Goal: Information Seeking & Learning: Find contact information

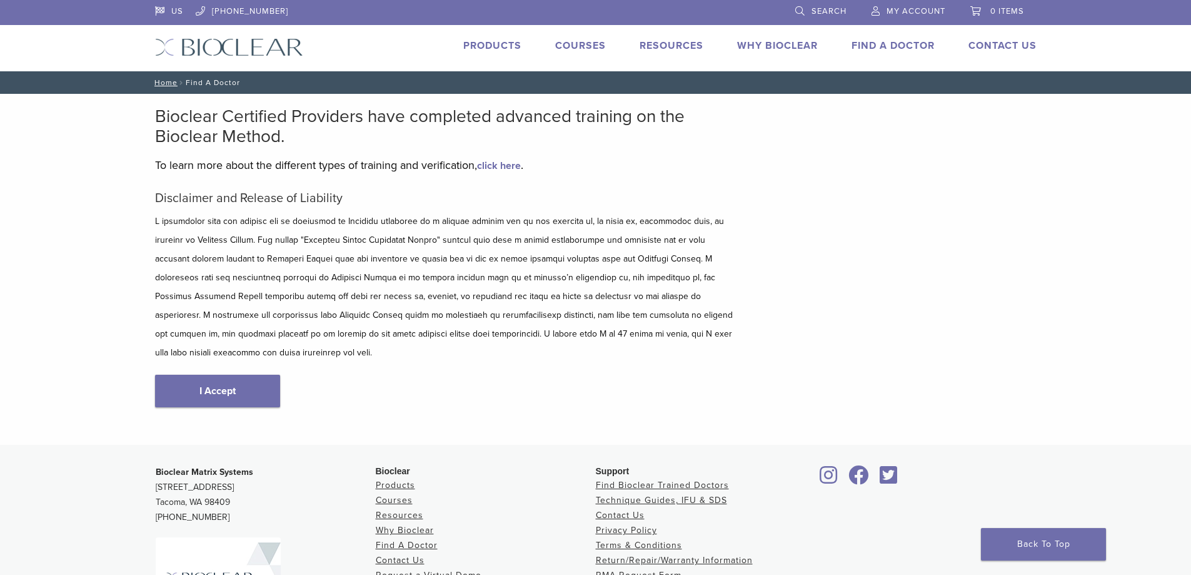
click at [214, 367] on body "US [PHONE_NUMBER] Search My Account 0 items Cart No products in the cart. Back …" at bounding box center [595, 371] width 1191 height 743
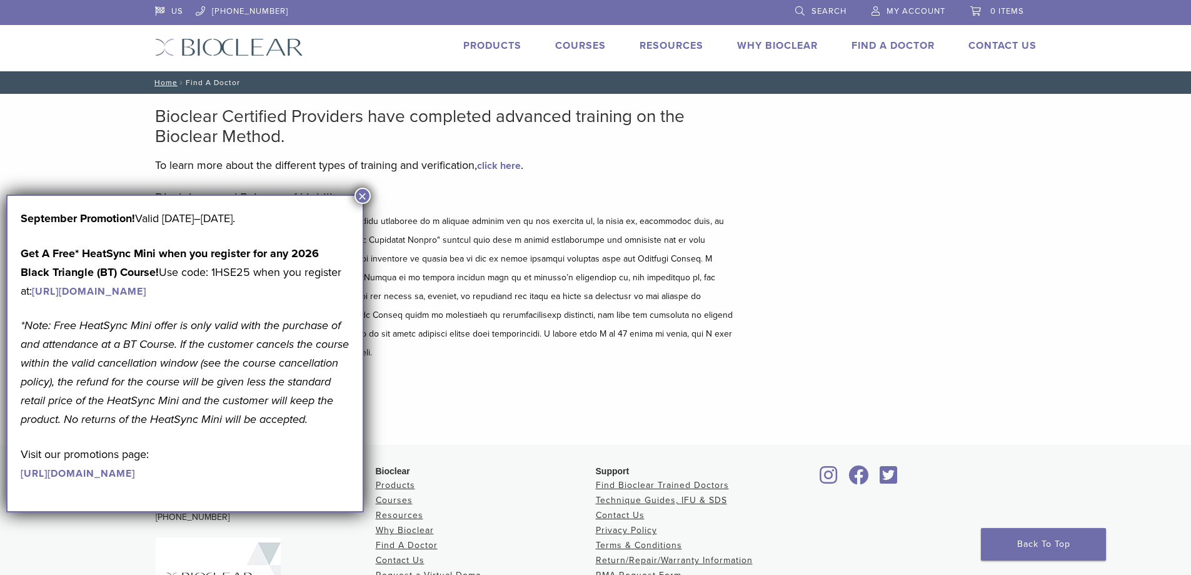
click at [358, 189] on button "×" at bounding box center [362, 196] width 16 height 16
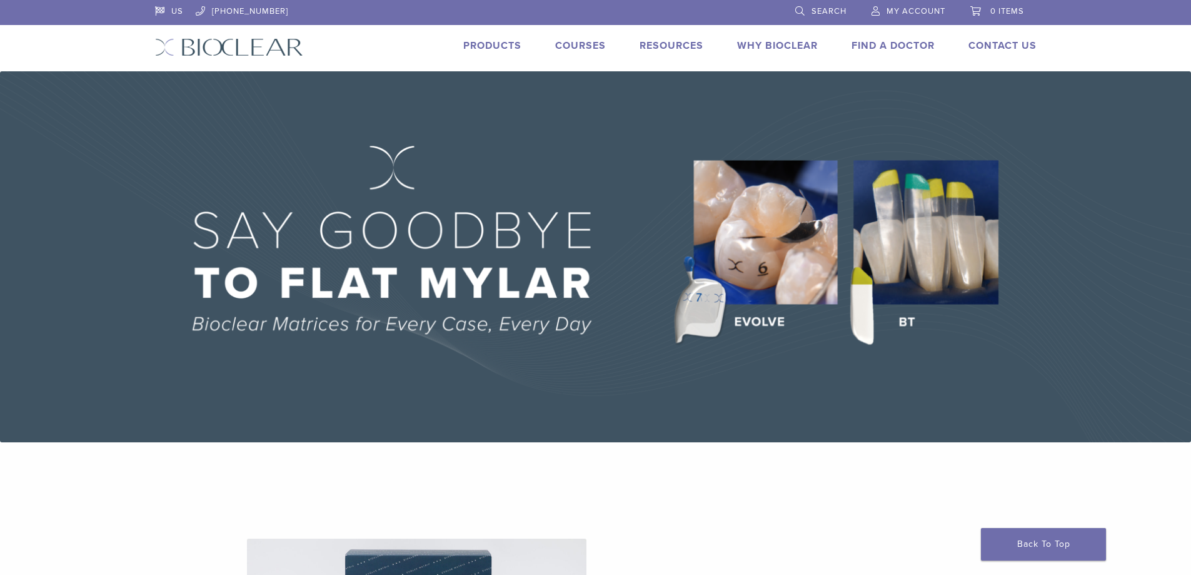
click at [853, 49] on link "Find A Doctor" at bounding box center [892, 45] width 83 height 13
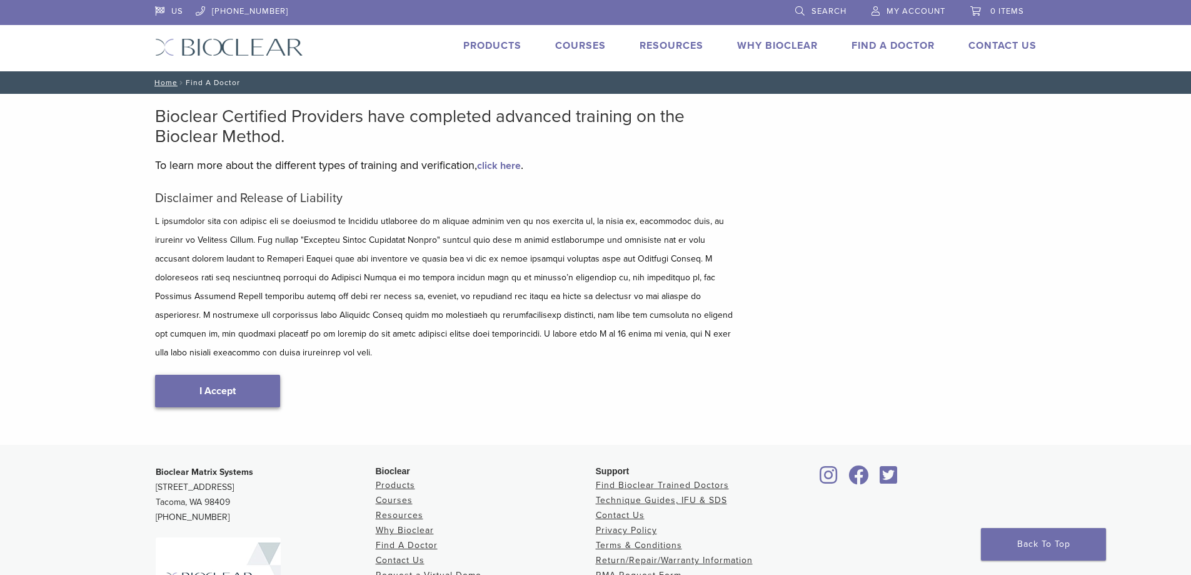
click at [209, 374] on link "I Accept" at bounding box center [217, 390] width 125 height 33
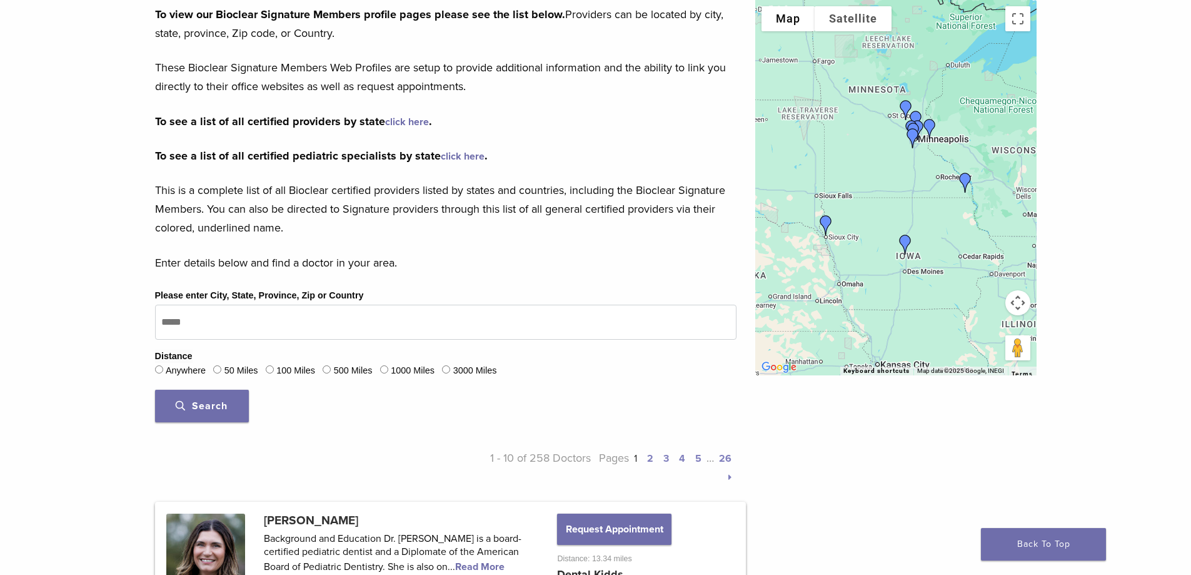
scroll to position [188, 0]
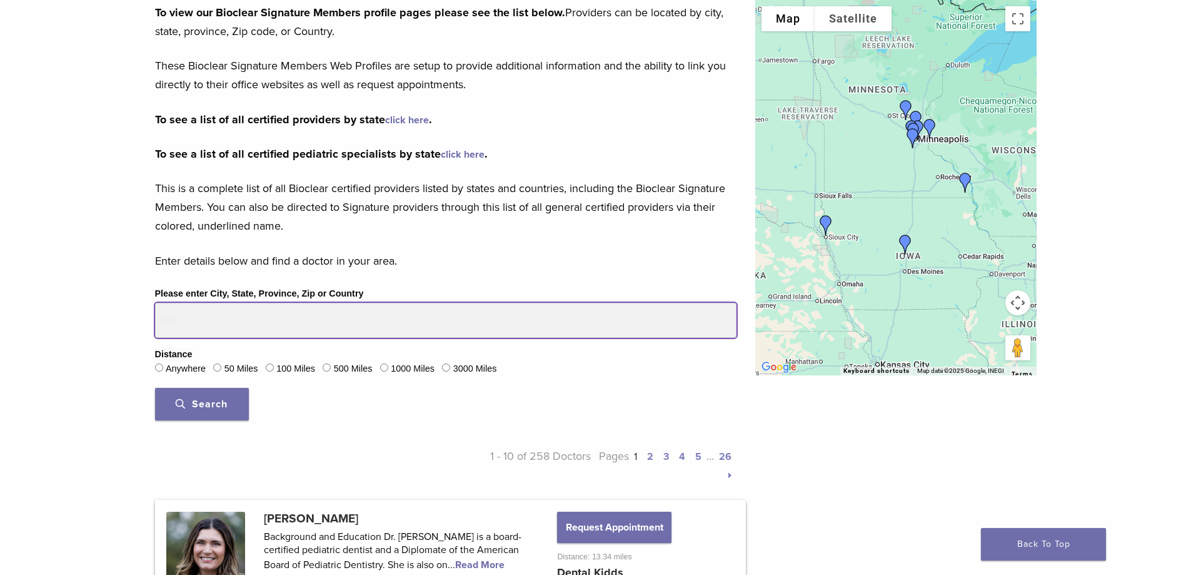
click at [184, 320] on input "Please enter City, State, Province, Zip or Country" at bounding box center [445, 320] width 581 height 35
drag, startPoint x: 199, startPoint y: 317, endPoint x: 146, endPoint y: 316, distance: 53.1
click at [146, 316] on div "Please enter City, State, Province, Zip or Country Distance Anywhere 50 Miles 1…" at bounding box center [446, 358] width 600 height 144
type input "*****"
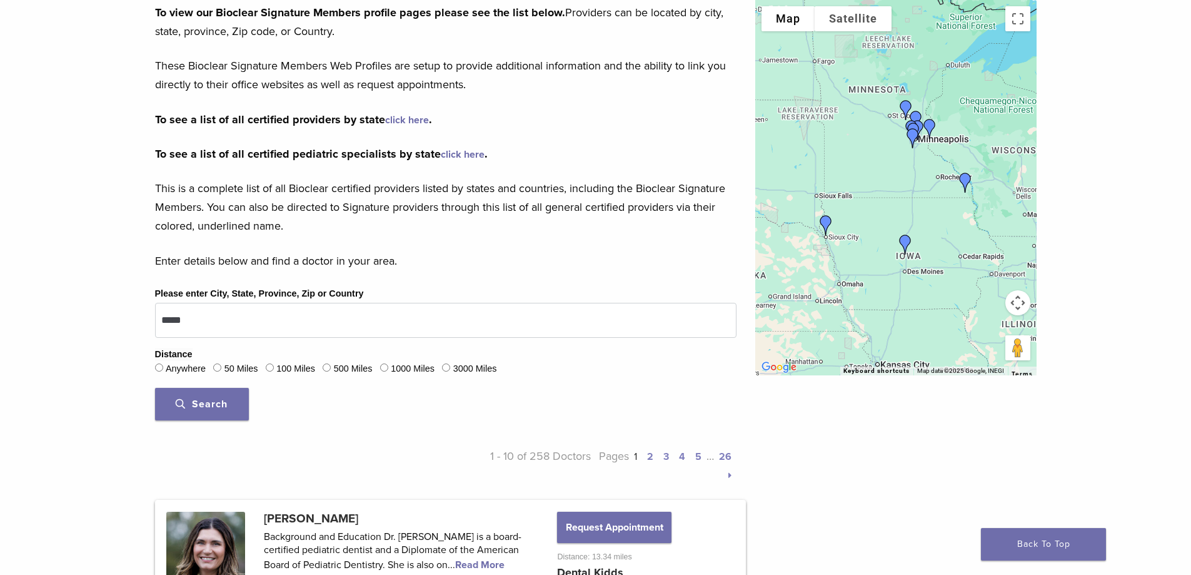
click at [191, 398] on span "Search" at bounding box center [202, 404] width 52 height 13
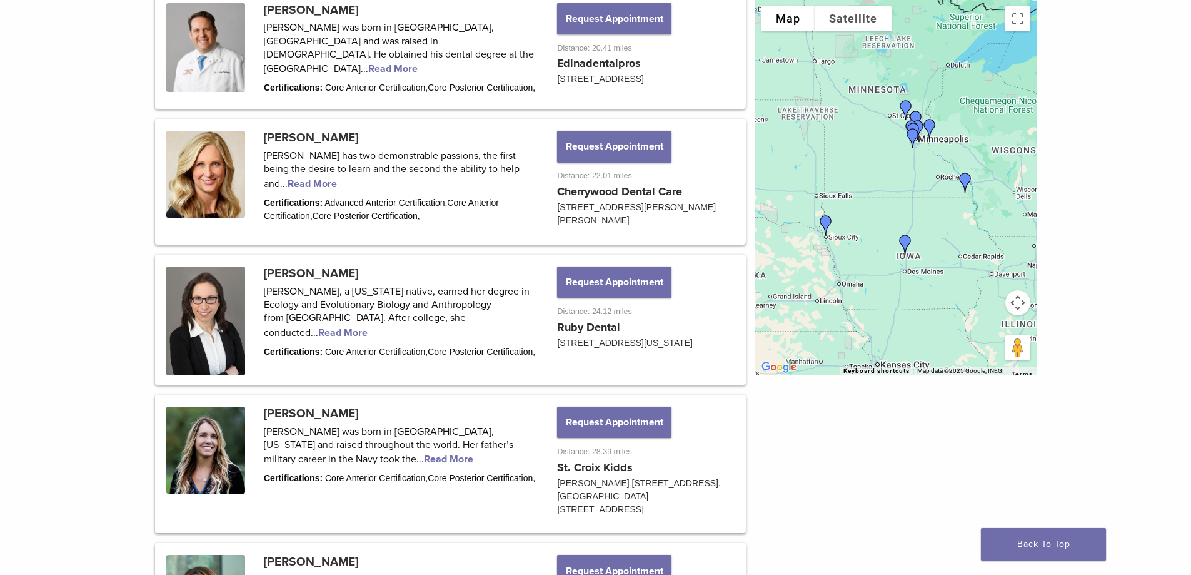
scroll to position [1250, 0]
